Goal: Information Seeking & Learning: Learn about a topic

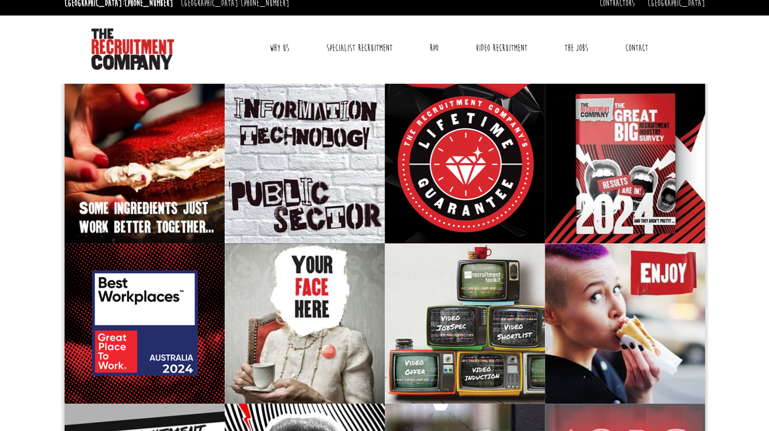
scroll to position [8, 0]
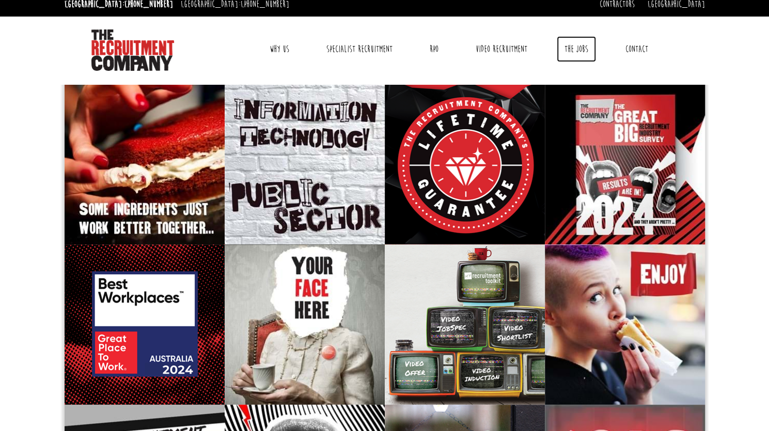
click at [583, 45] on link "The Jobs" at bounding box center [576, 49] width 39 height 26
click at [573, 54] on link "The Jobs" at bounding box center [576, 49] width 39 height 26
click at [358, 49] on link "Specialist Recruitment" at bounding box center [360, 49] width 82 height 26
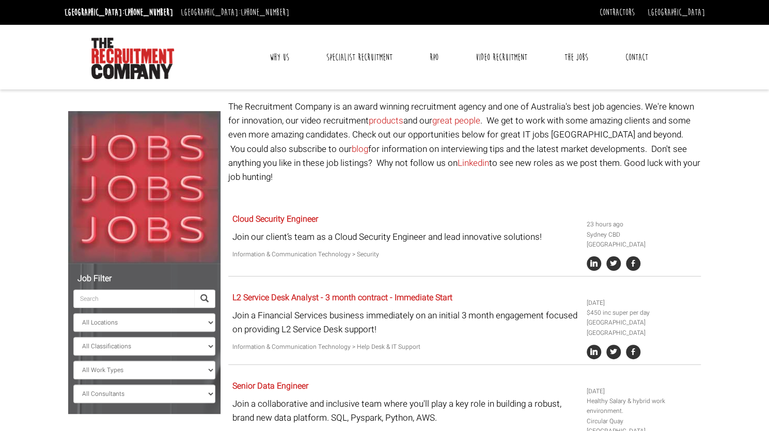
click at [132, 299] on input "search" at bounding box center [133, 298] width 121 height 19
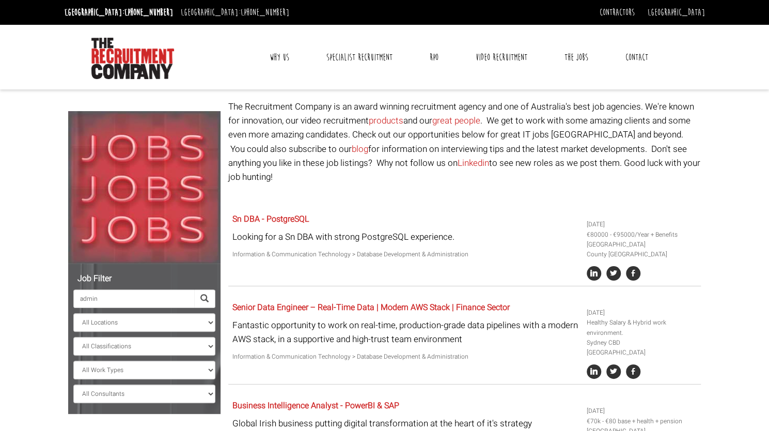
type input "admin"
click at [184, 318] on select "All Locations Sydney Melbourne Ireland Sydney CBD Parramatta Circular Quay Nort…" at bounding box center [144, 322] width 142 height 19
select select "[GEOGRAPHIC_DATA]"
click at [73, 313] on select "All Locations Sydney Melbourne Ireland Sydney CBD Parramatta Circular Quay Nort…" at bounding box center [144, 322] width 142 height 19
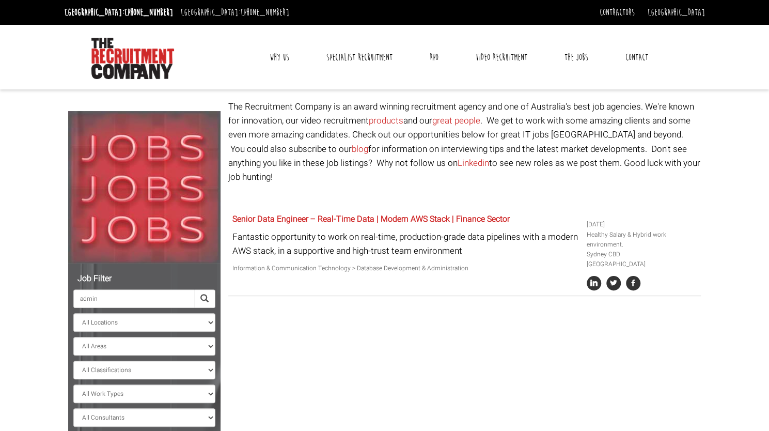
click at [202, 297] on span at bounding box center [204, 299] width 8 height 8
click at [205, 339] on select "All Areas New South Wales" at bounding box center [144, 346] width 142 height 19
select select "New South Wales"
click at [73, 337] on select "All Areas New South Wales" at bounding box center [144, 346] width 142 height 19
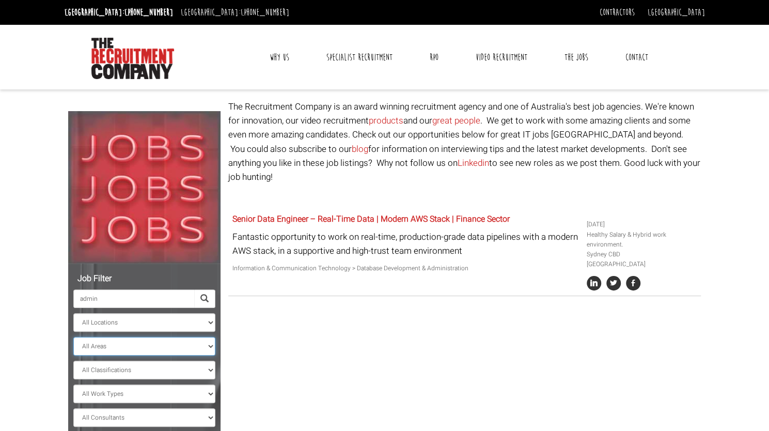
click at [73, 337] on select "All Areas New South Wales" at bounding box center [144, 346] width 142 height 19
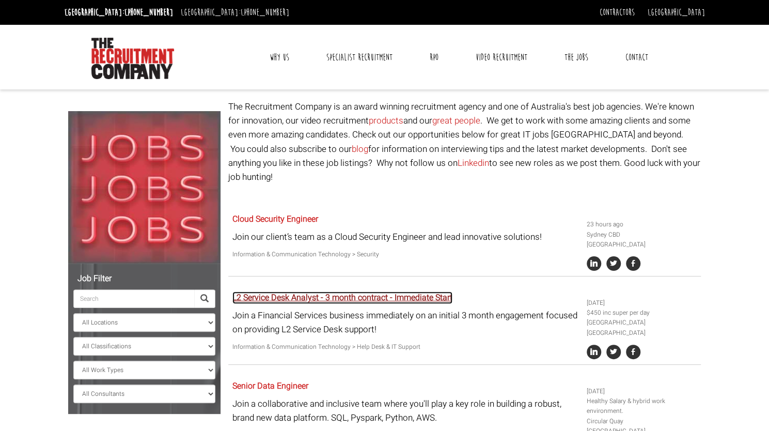
click at [338, 291] on link "L2 Service Desk Analyst - 3 month contract - Immediate Start" at bounding box center [343, 297] width 220 height 12
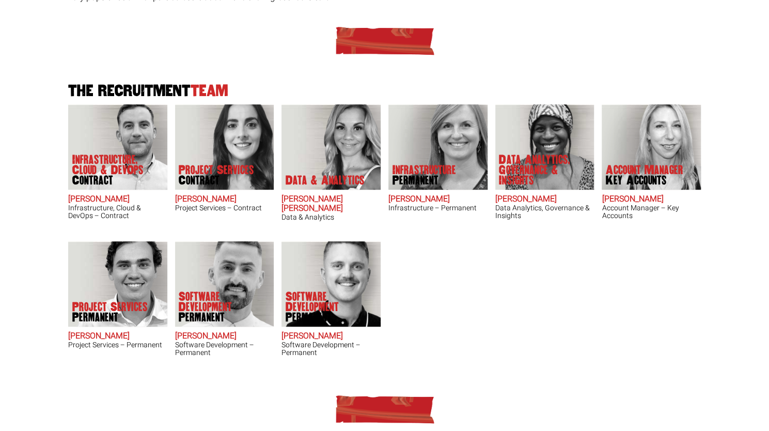
scroll to position [258, 0]
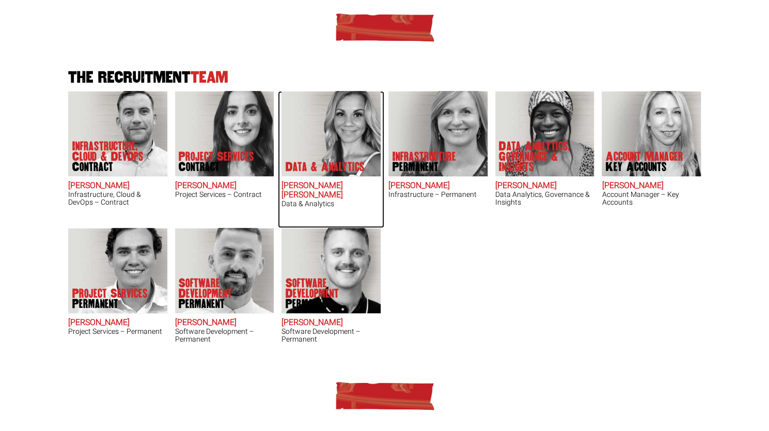
click at [342, 125] on img at bounding box center [331, 133] width 99 height 85
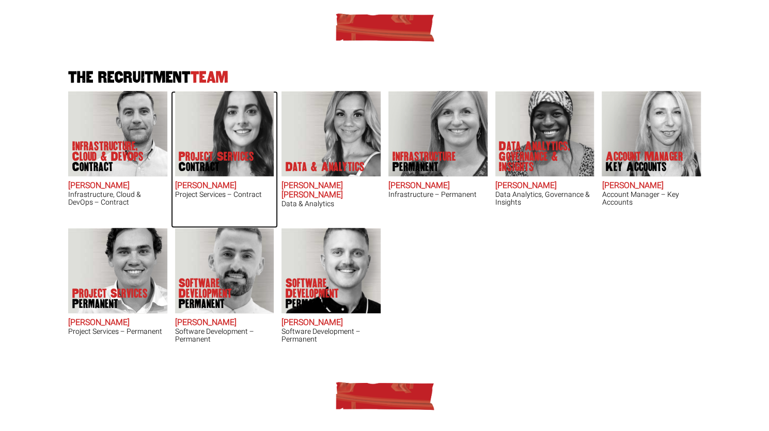
click at [216, 154] on p "Project Services Contract" at bounding box center [216, 161] width 75 height 21
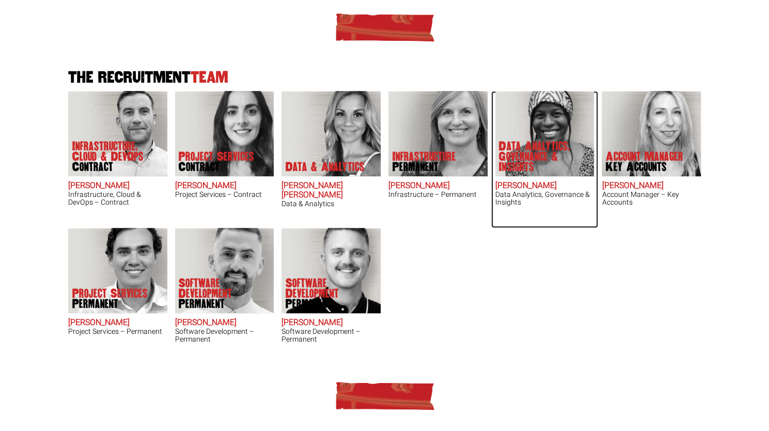
click at [521, 167] on p "Data Analytics, Governance & Insights" at bounding box center [540, 156] width 83 height 31
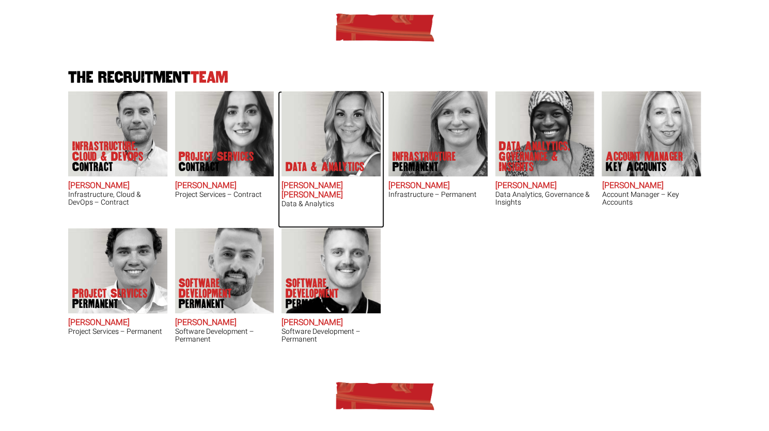
click at [333, 140] on img at bounding box center [331, 133] width 99 height 85
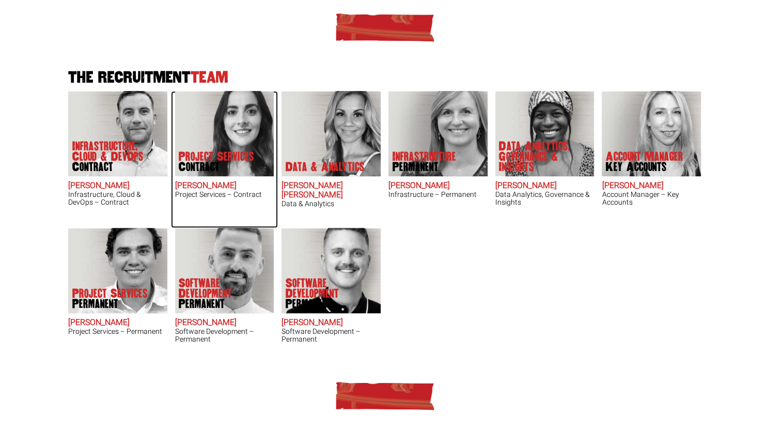
click at [238, 126] on img at bounding box center [224, 133] width 99 height 85
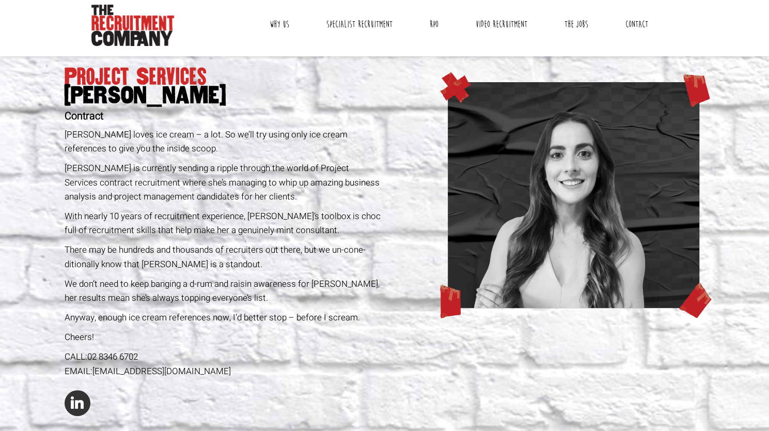
scroll to position [39, 0]
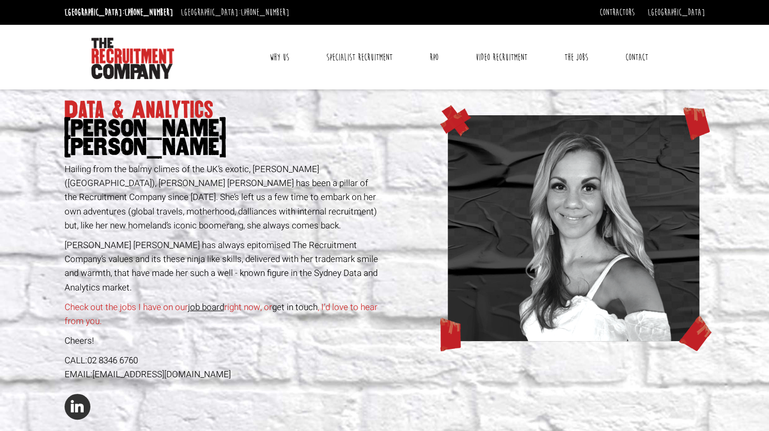
drag, startPoint x: 768, startPoint y: 73, endPoint x: 770, endPoint y: 80, distance: 7.5
click at [203, 301] on link "job board" at bounding box center [206, 307] width 36 height 13
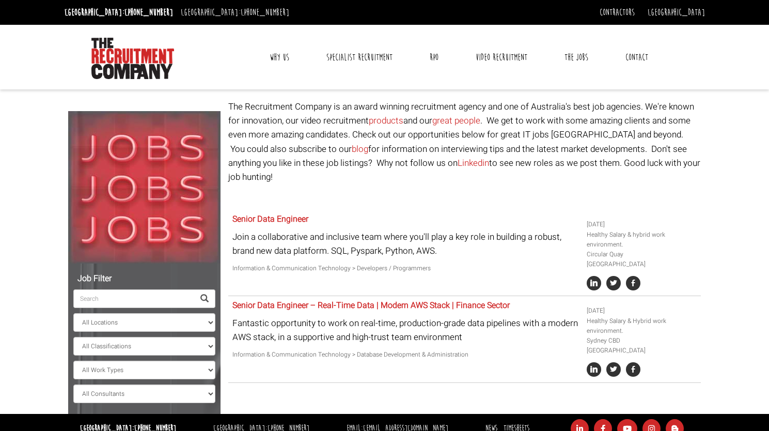
select select "[PERSON_NAME] [PERSON_NAME]"
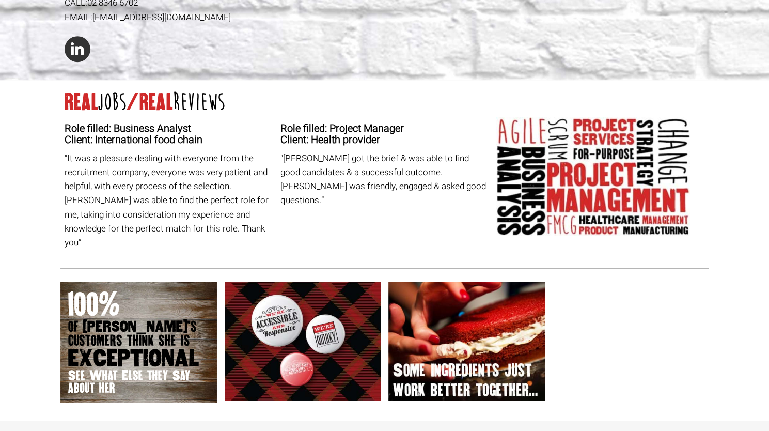
scroll to position [380, 0]
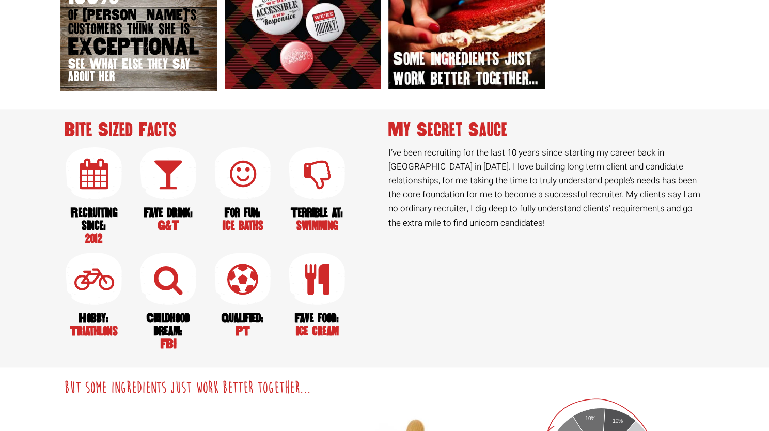
scroll to position [700, 0]
